Goal: Task Accomplishment & Management: Manage account settings

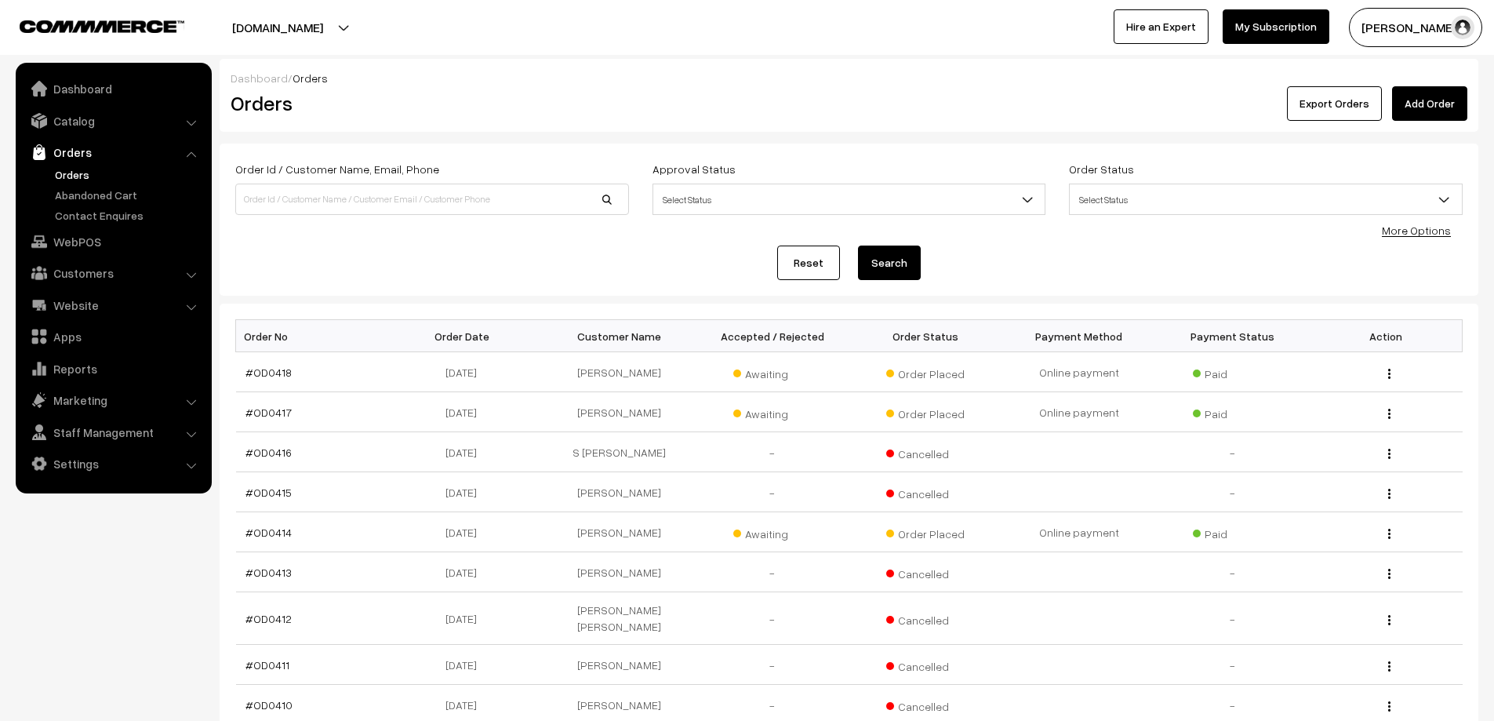
click at [363, 278] on div "Reset Search" at bounding box center [848, 262] width 1227 height 35
click at [262, 383] on td "#OD0418" at bounding box center [313, 372] width 154 height 40
click at [262, 376] on link "#OD0418" at bounding box center [268, 371] width 46 height 13
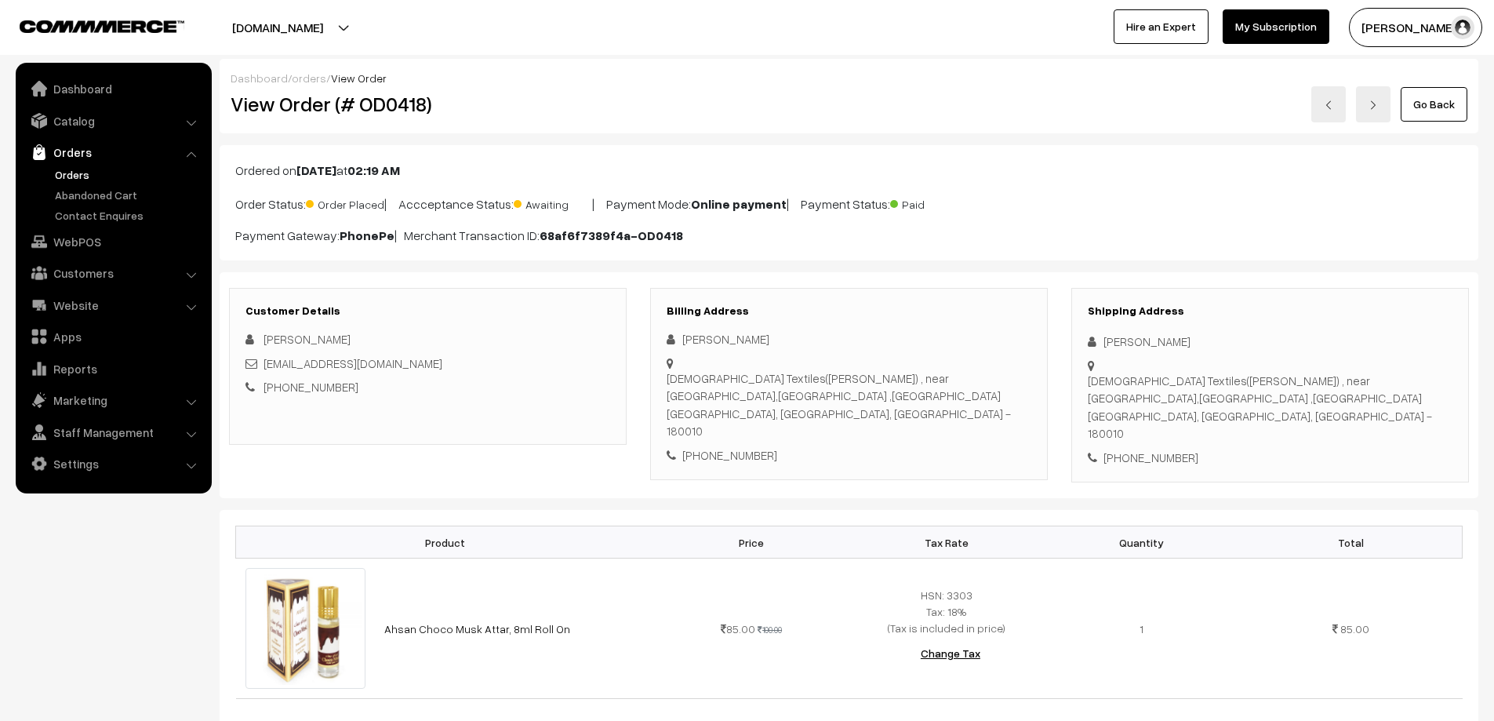
click at [85, 167] on link "Orders" at bounding box center [128, 174] width 155 height 16
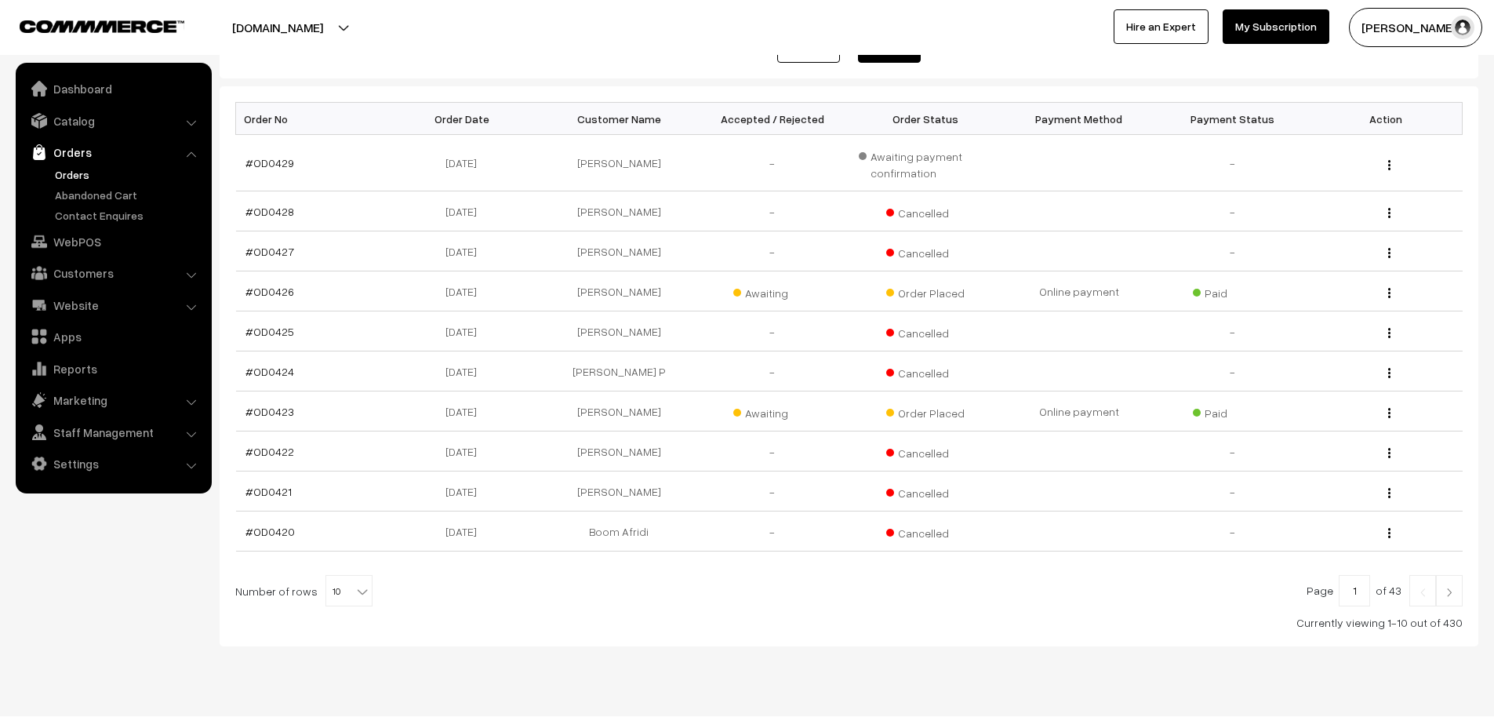
scroll to position [245, 0]
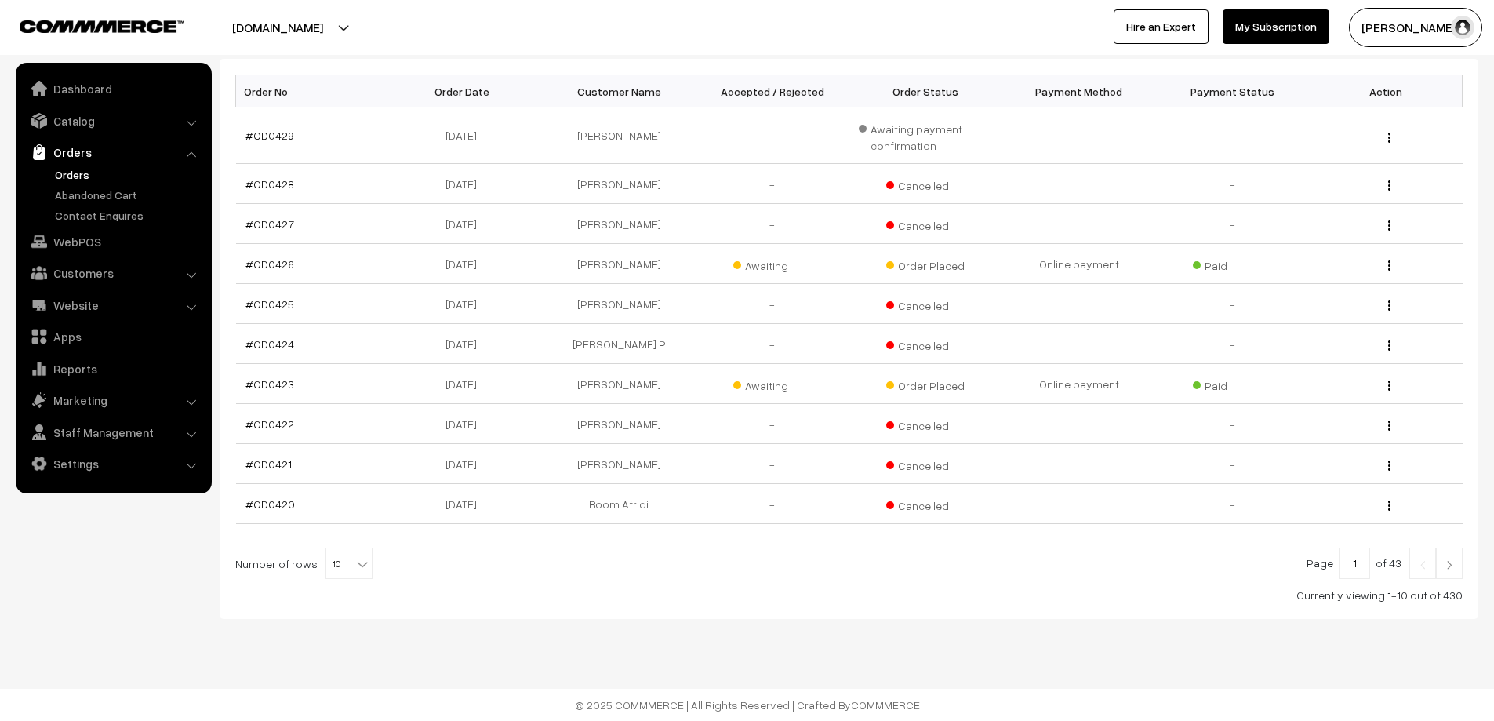
click at [1366, 568] on input "1" at bounding box center [1354, 562] width 31 height 31
click at [1359, 566] on input "1" at bounding box center [1354, 562] width 31 height 31
click at [267, 267] on link "#OD0426" at bounding box center [269, 263] width 49 height 13
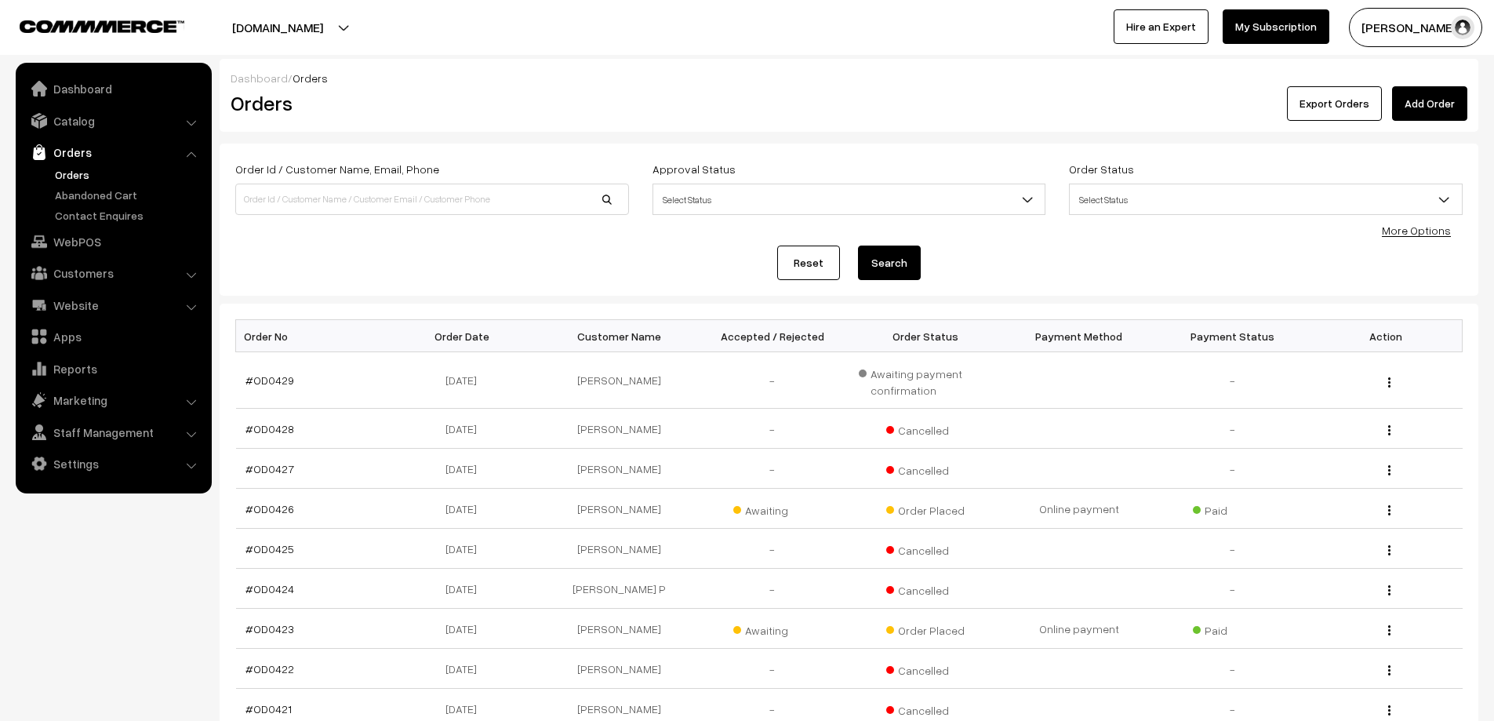
scroll to position [245, 0]
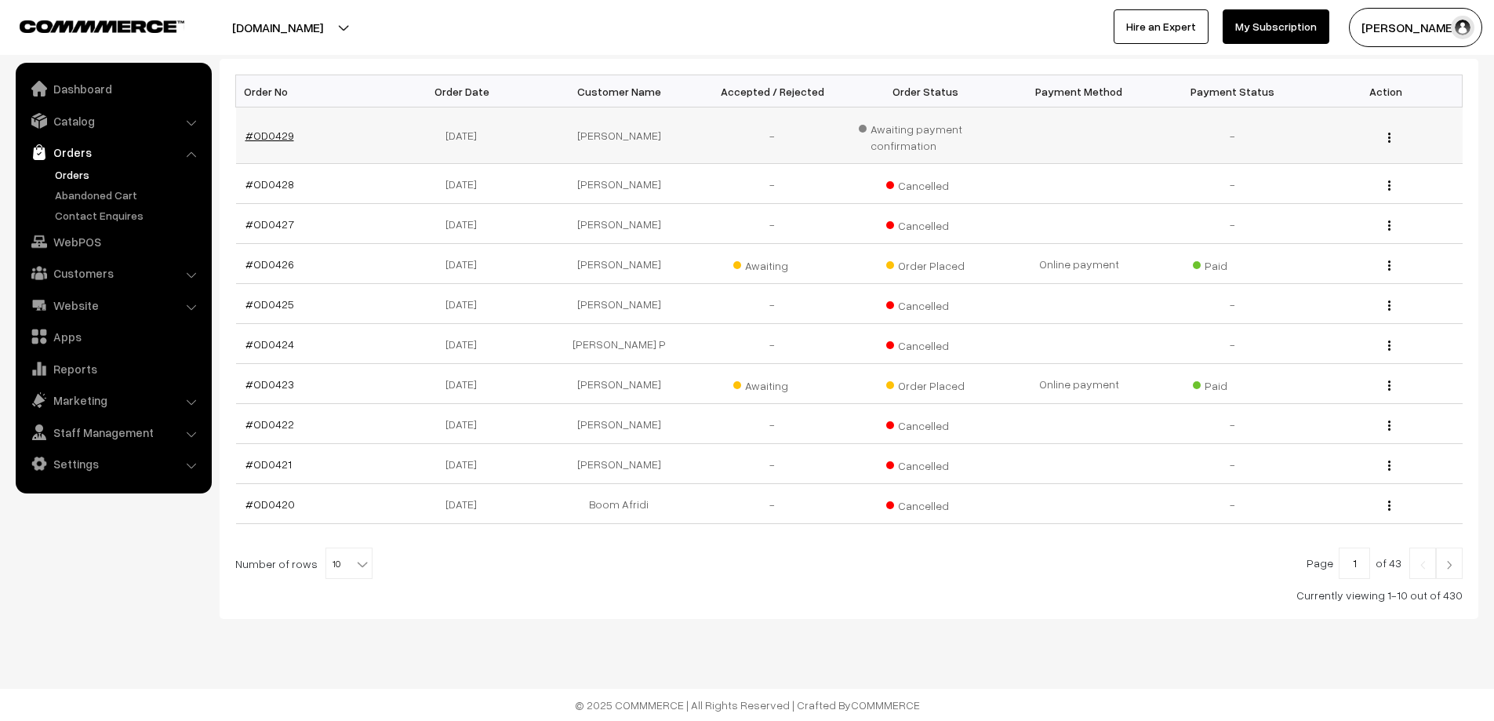
click at [257, 132] on link "#OD0429" at bounding box center [269, 135] width 49 height 13
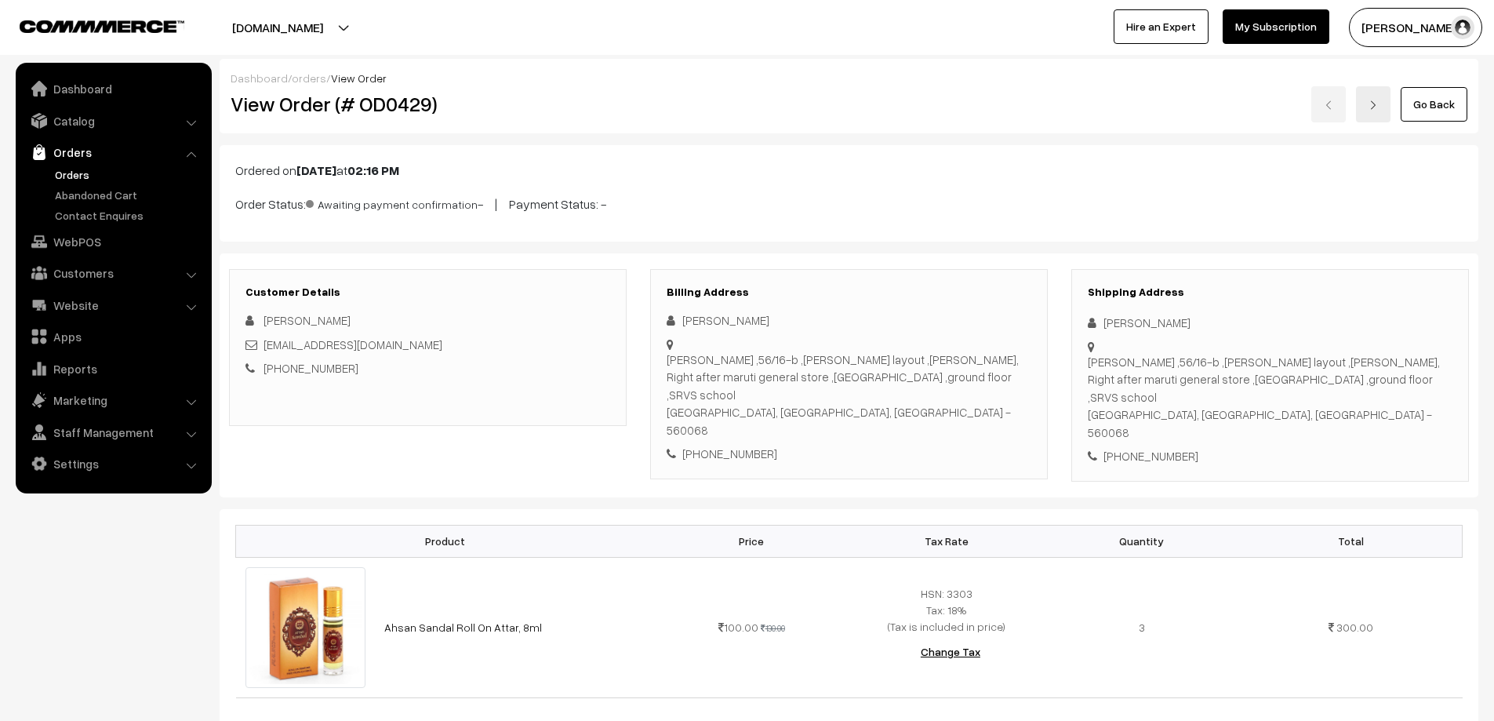
click at [68, 181] on link "Orders" at bounding box center [128, 174] width 155 height 16
click at [71, 177] on link "Orders" at bounding box center [128, 174] width 155 height 16
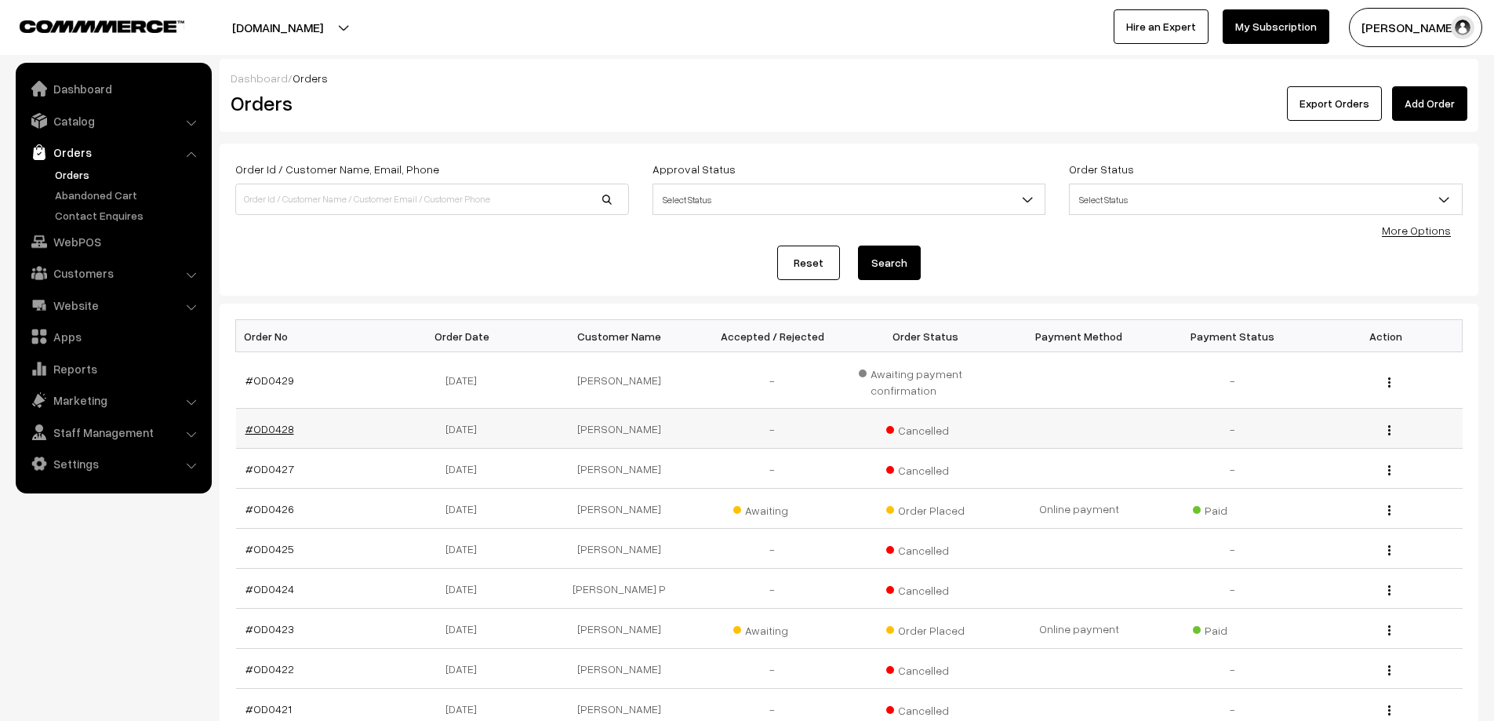
click at [276, 430] on link "#OD0428" at bounding box center [269, 428] width 49 height 13
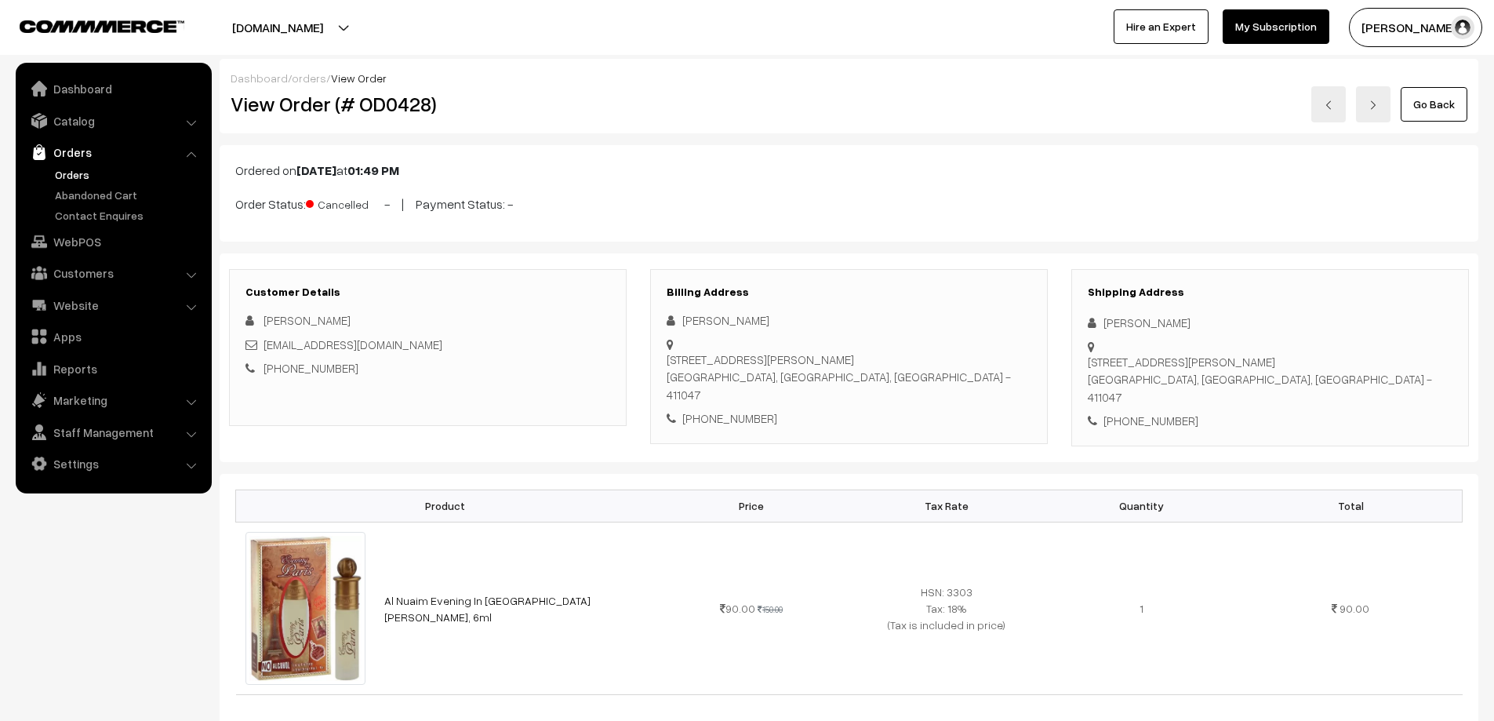
click at [78, 176] on link "Orders" at bounding box center [128, 174] width 155 height 16
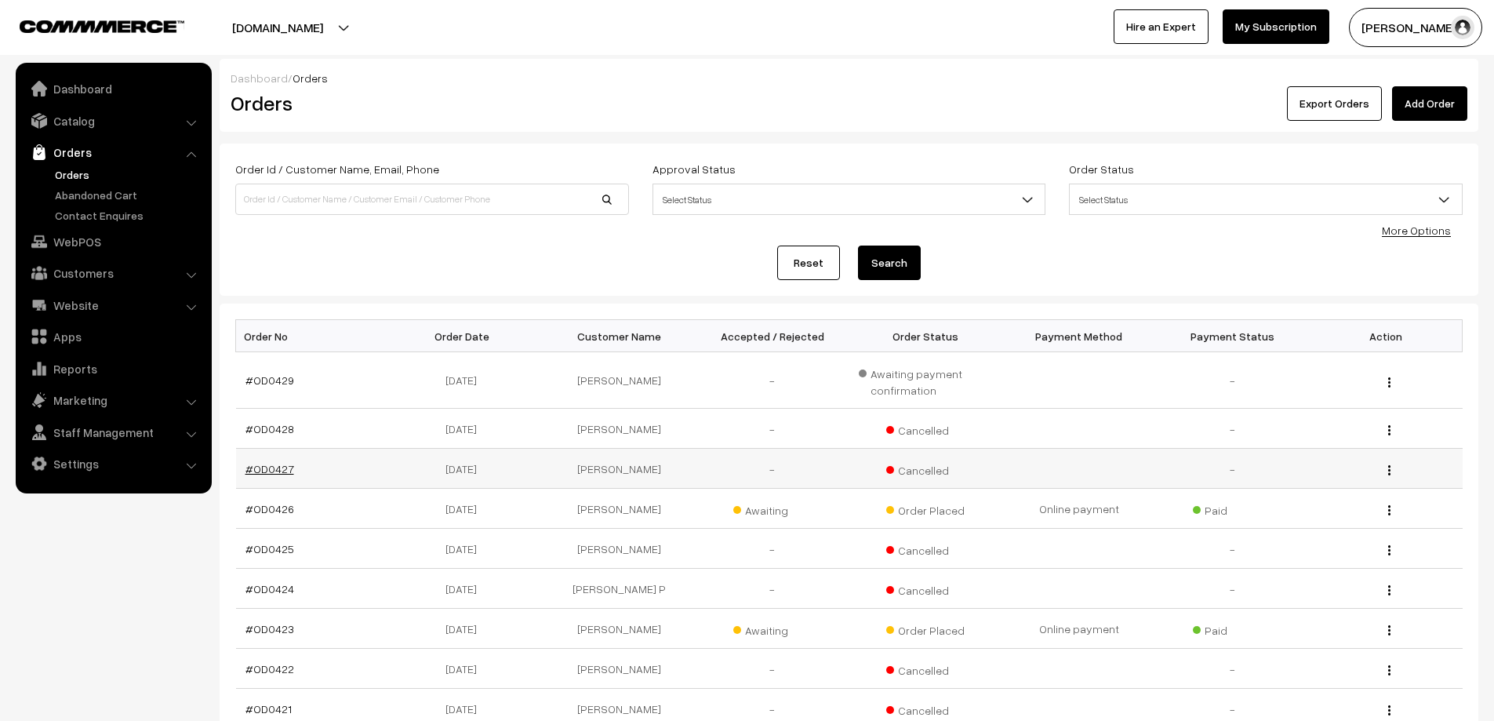
click at [268, 469] on link "#OD0427" at bounding box center [269, 468] width 49 height 13
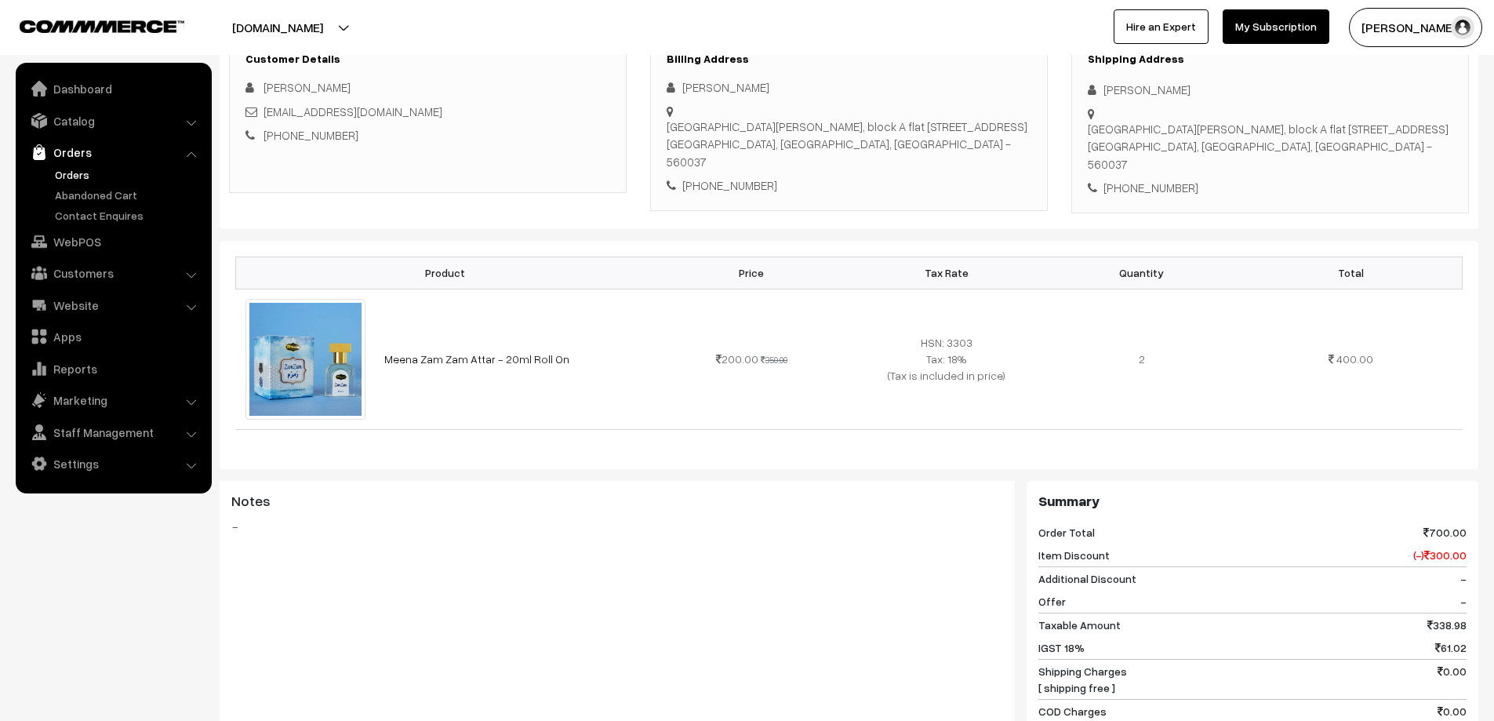
scroll to position [157, 0]
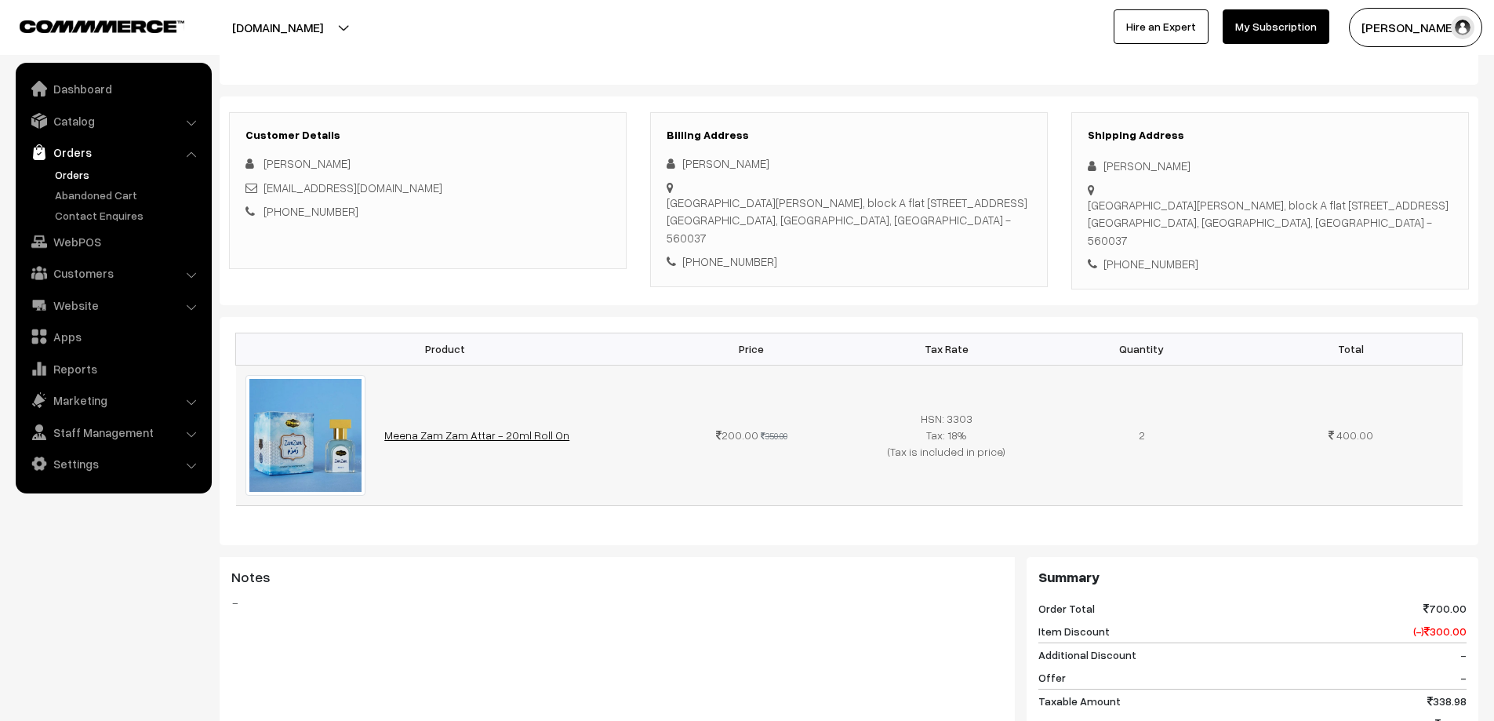
click at [434, 428] on link "Meena Zam Zam Attar - 20ml Roll On" at bounding box center [476, 434] width 185 height 13
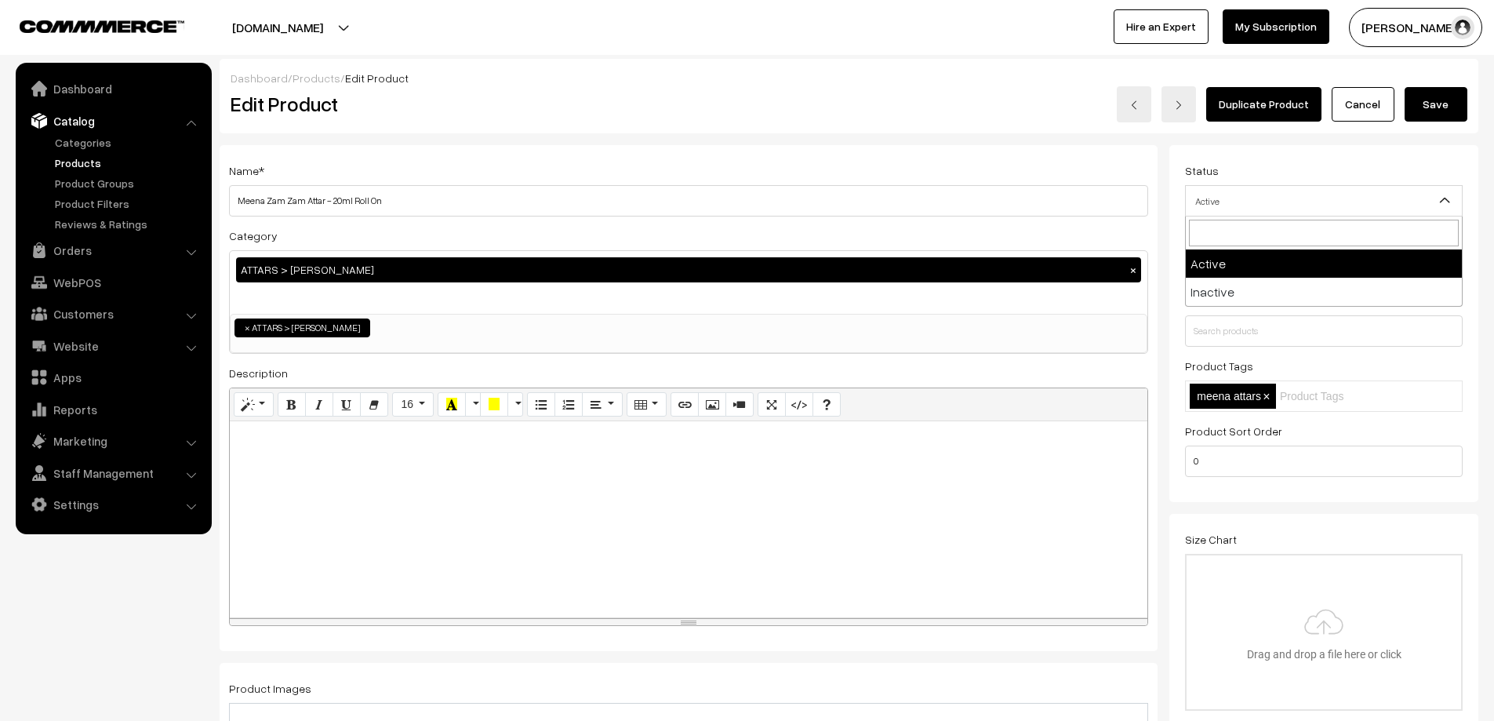
click at [1285, 205] on span "Active" at bounding box center [1324, 200] width 276 height 27
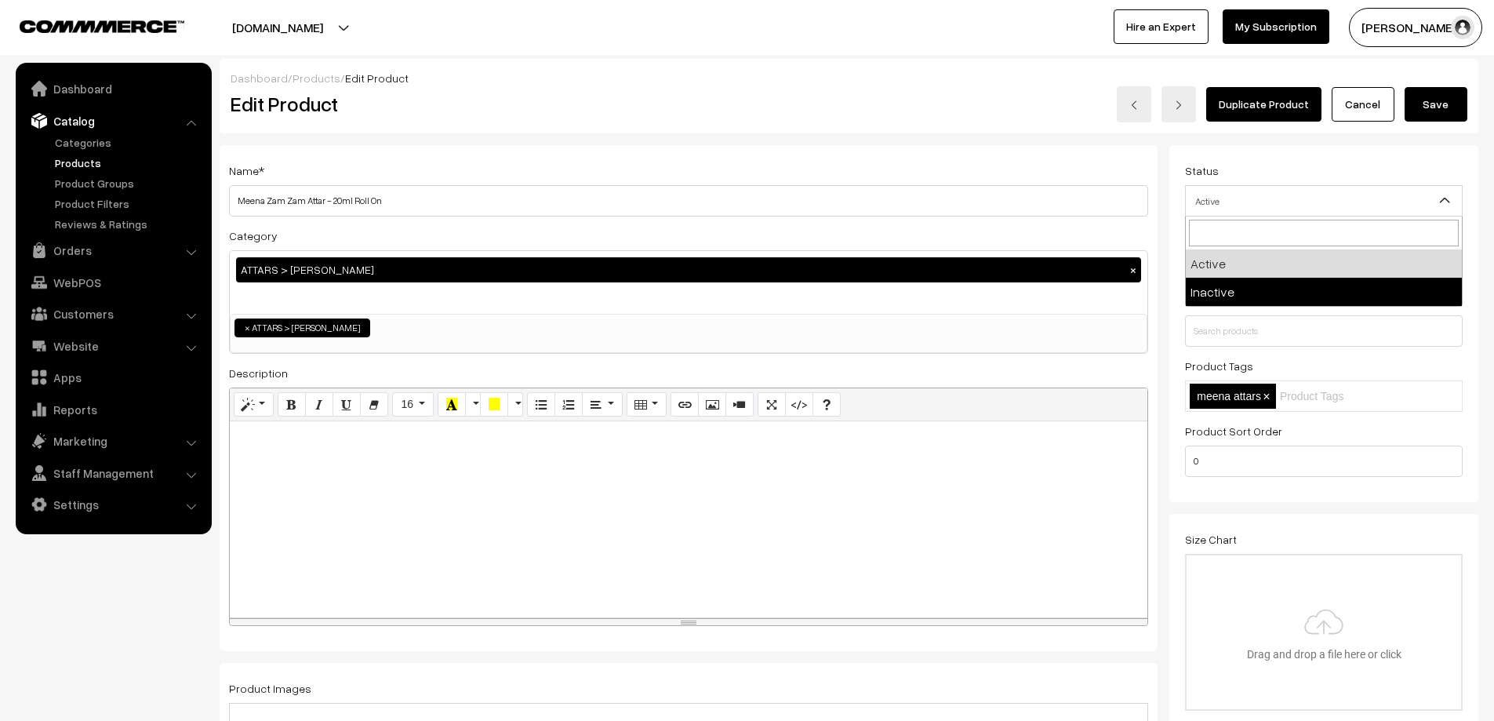
select select "2"
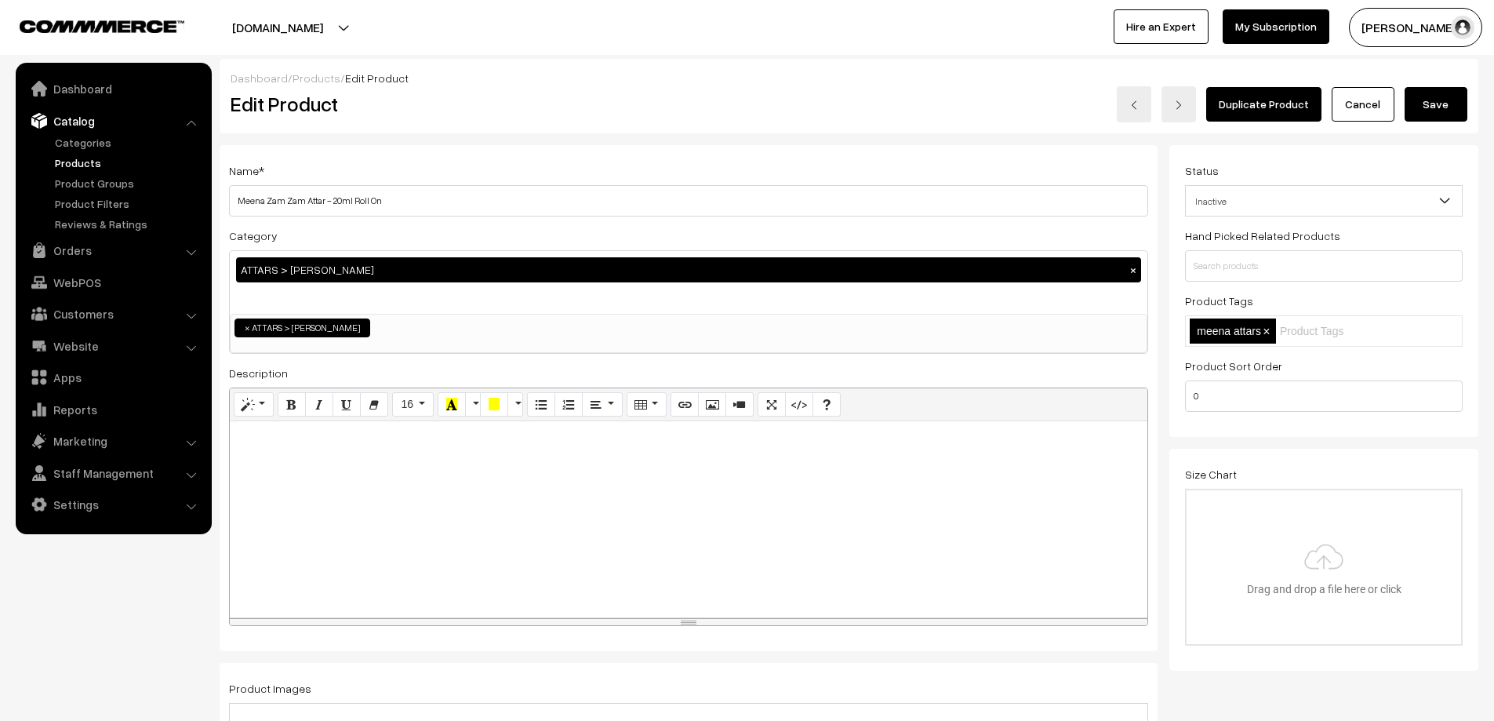
click at [1440, 104] on button "Save" at bounding box center [1435, 104] width 63 height 35
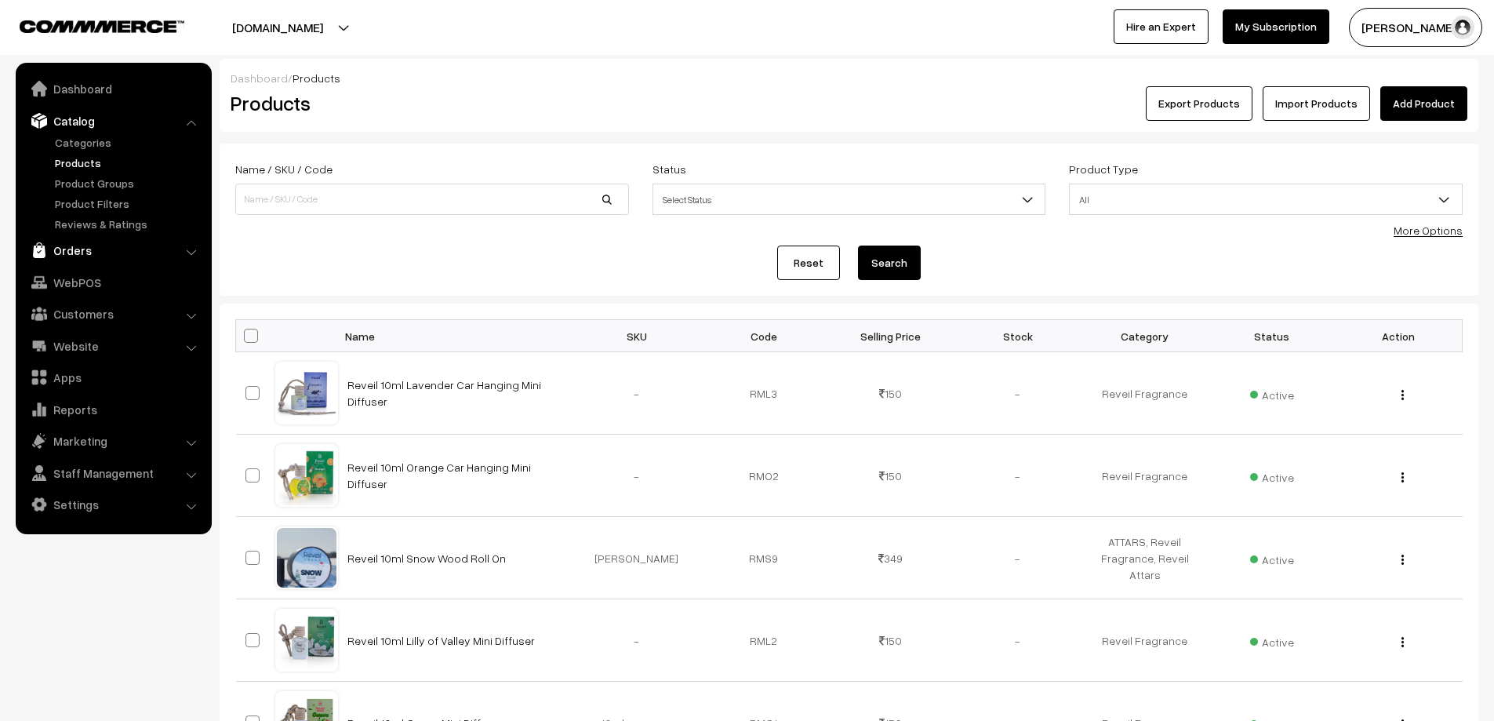
click at [58, 252] on link "Orders" at bounding box center [113, 250] width 187 height 28
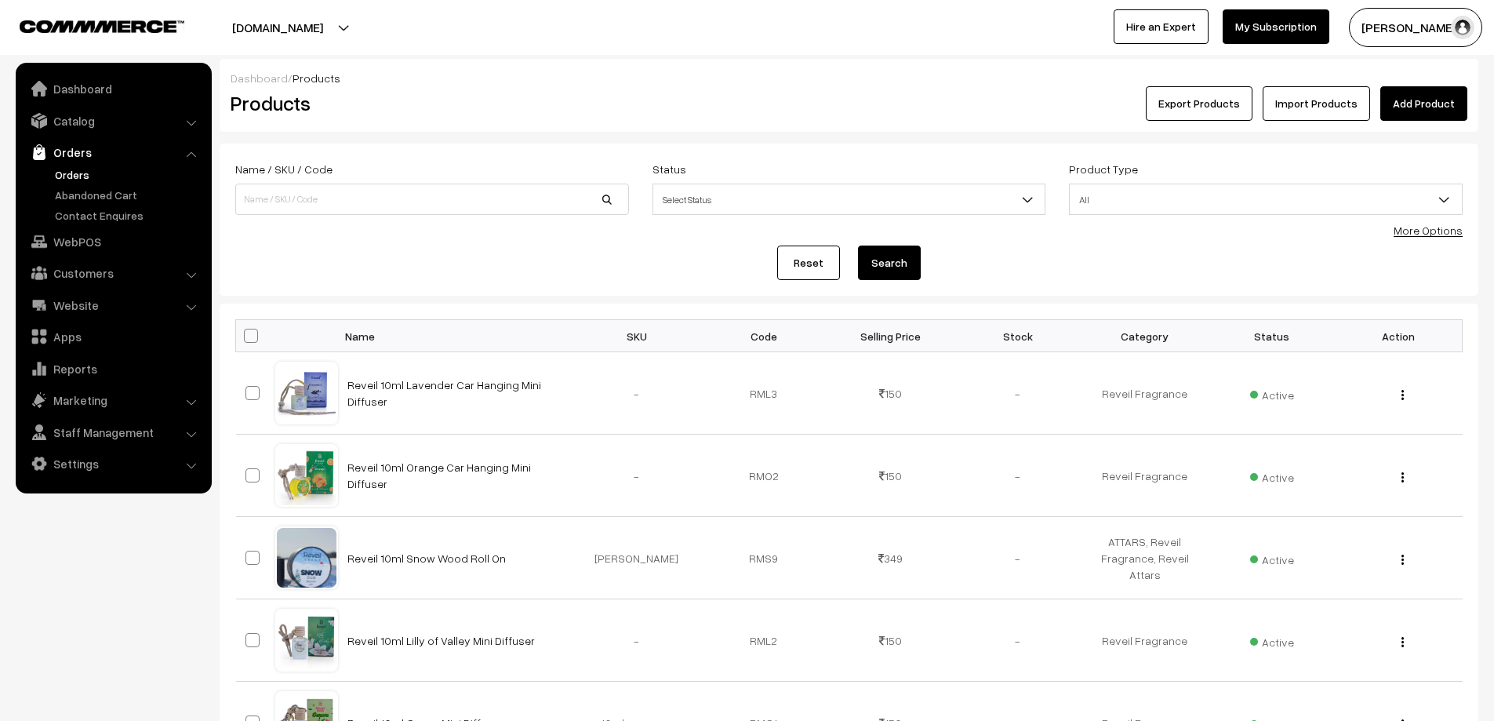
click at [78, 176] on link "Orders" at bounding box center [128, 174] width 155 height 16
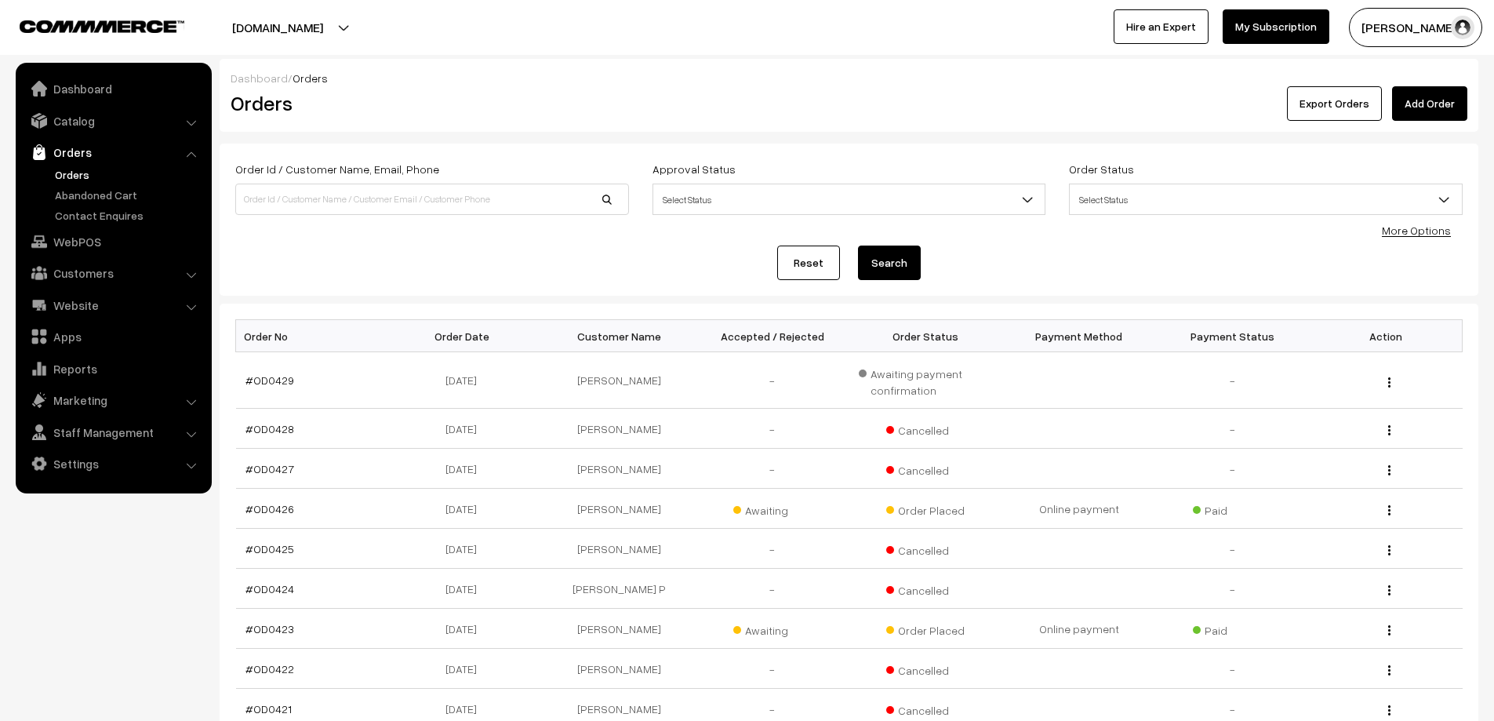
click at [78, 175] on link "Orders" at bounding box center [128, 174] width 155 height 16
click at [279, 381] on link "#OD0429" at bounding box center [269, 379] width 49 height 13
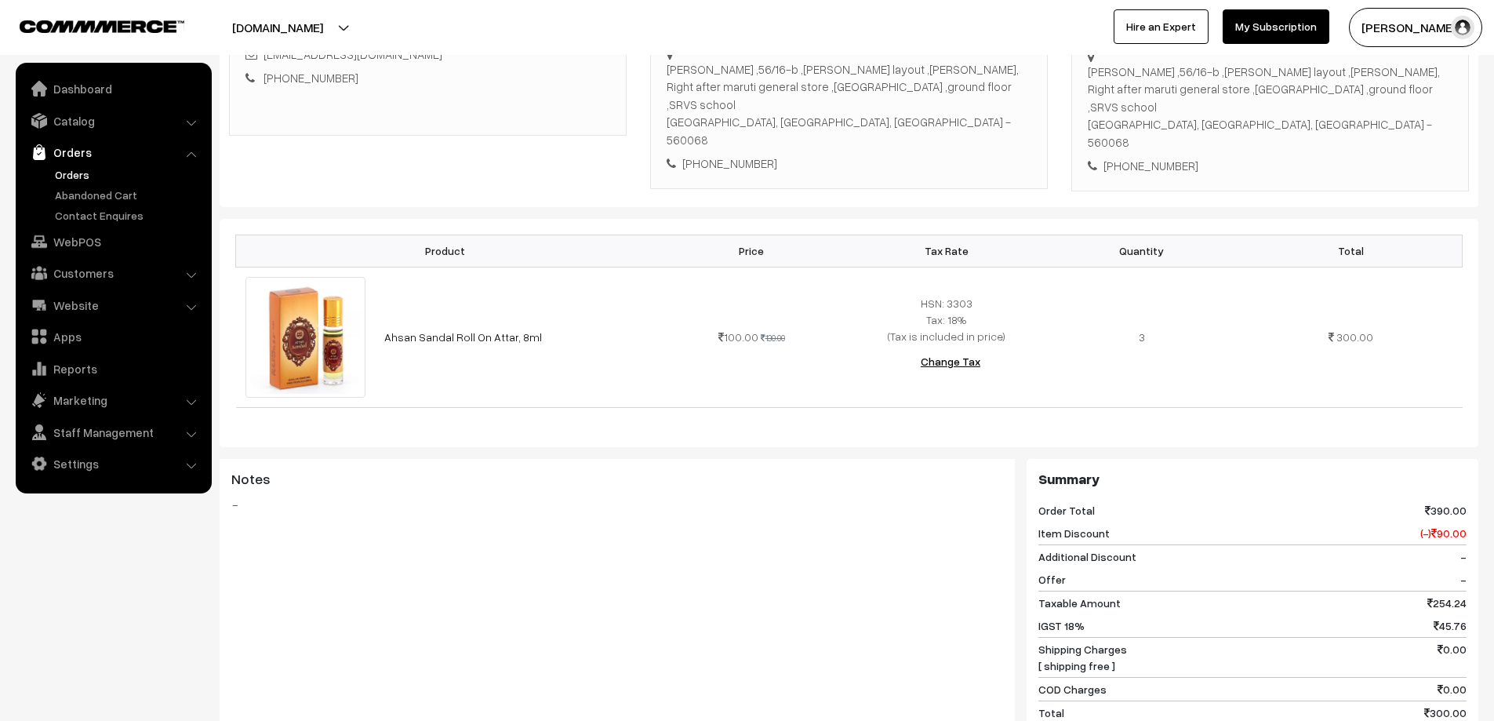
scroll to position [423, 0]
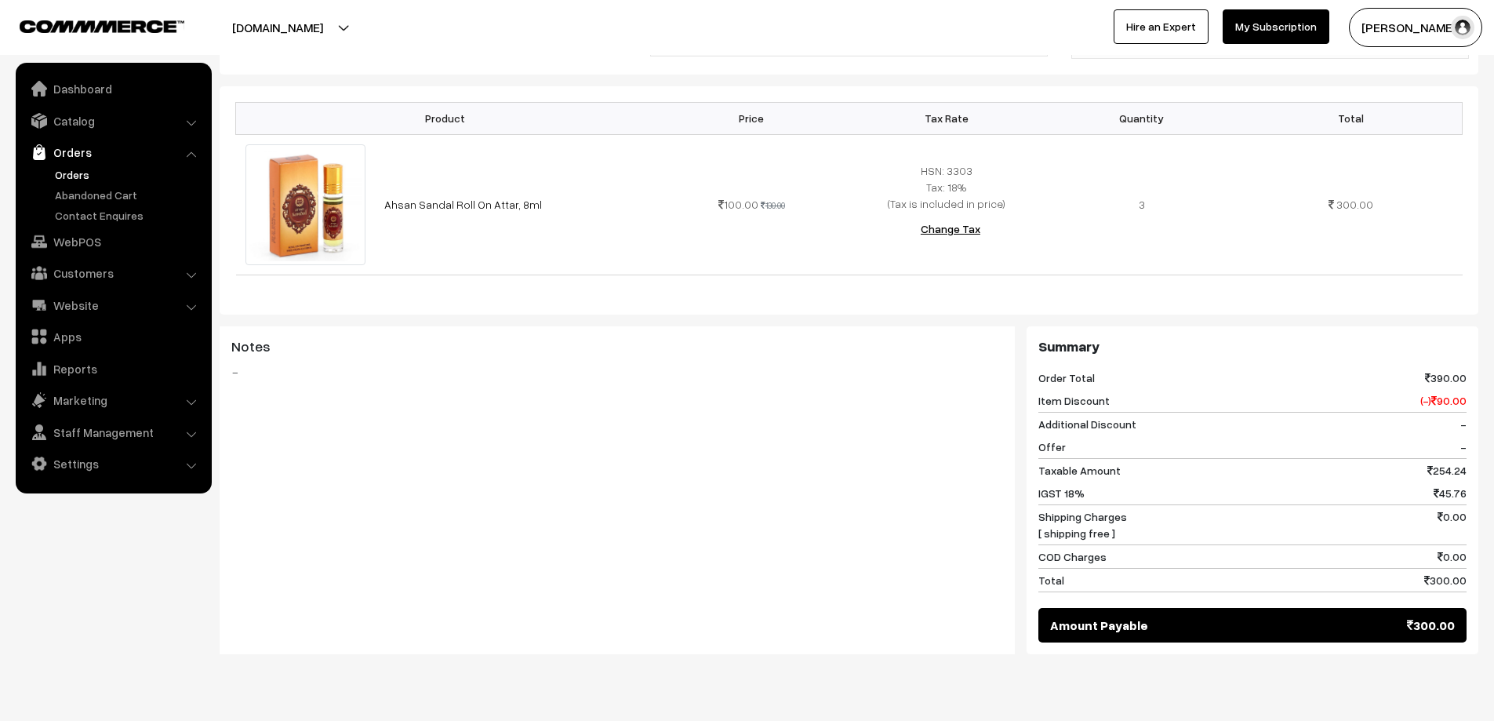
drag, startPoint x: 797, startPoint y: 441, endPoint x: 760, endPoint y: 443, distance: 37.7
click at [797, 439] on div "Notes -" at bounding box center [617, 404] width 795 height 157
